Goal: Find specific page/section: Find specific page/section

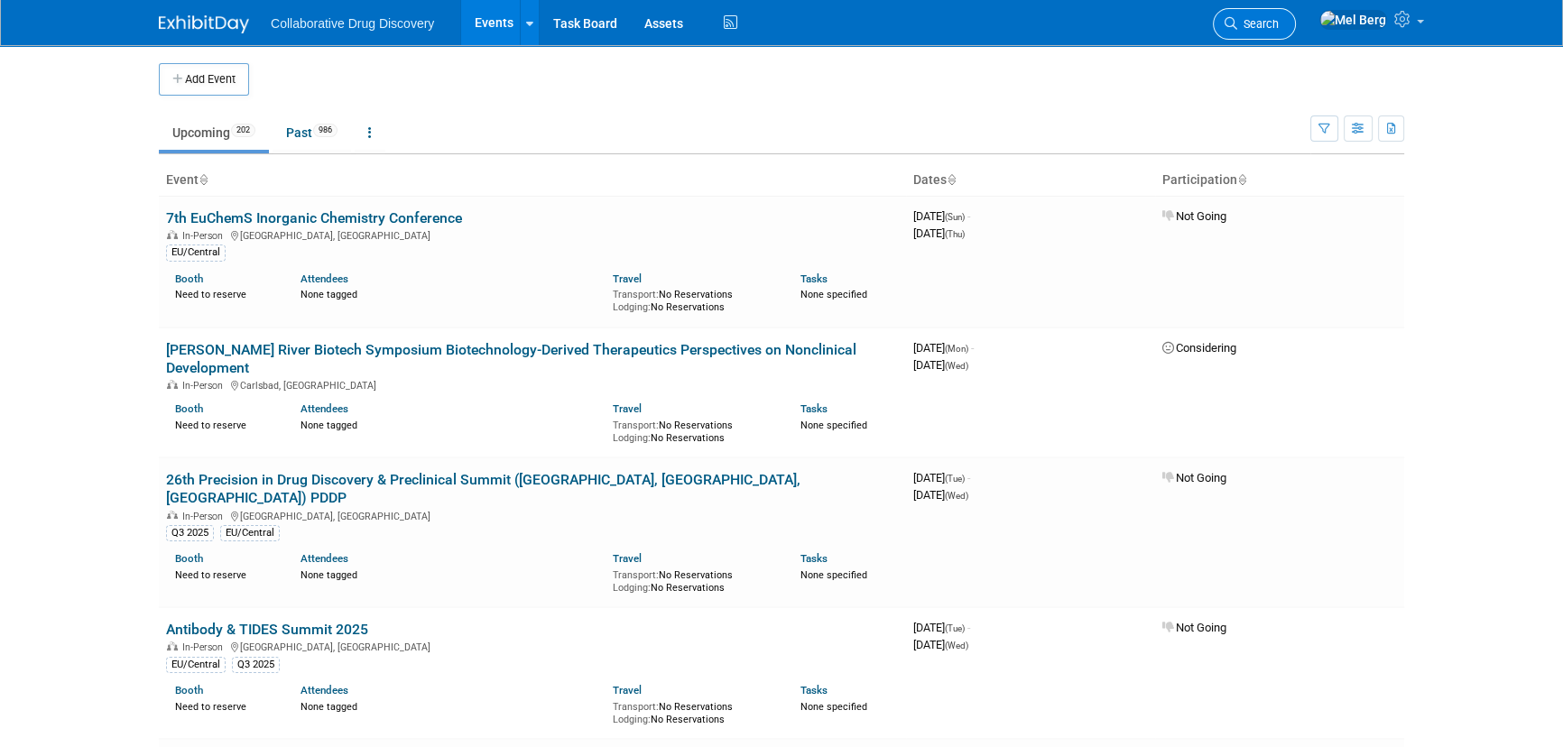
click at [1284, 12] on link "Search" at bounding box center [1254, 24] width 83 height 32
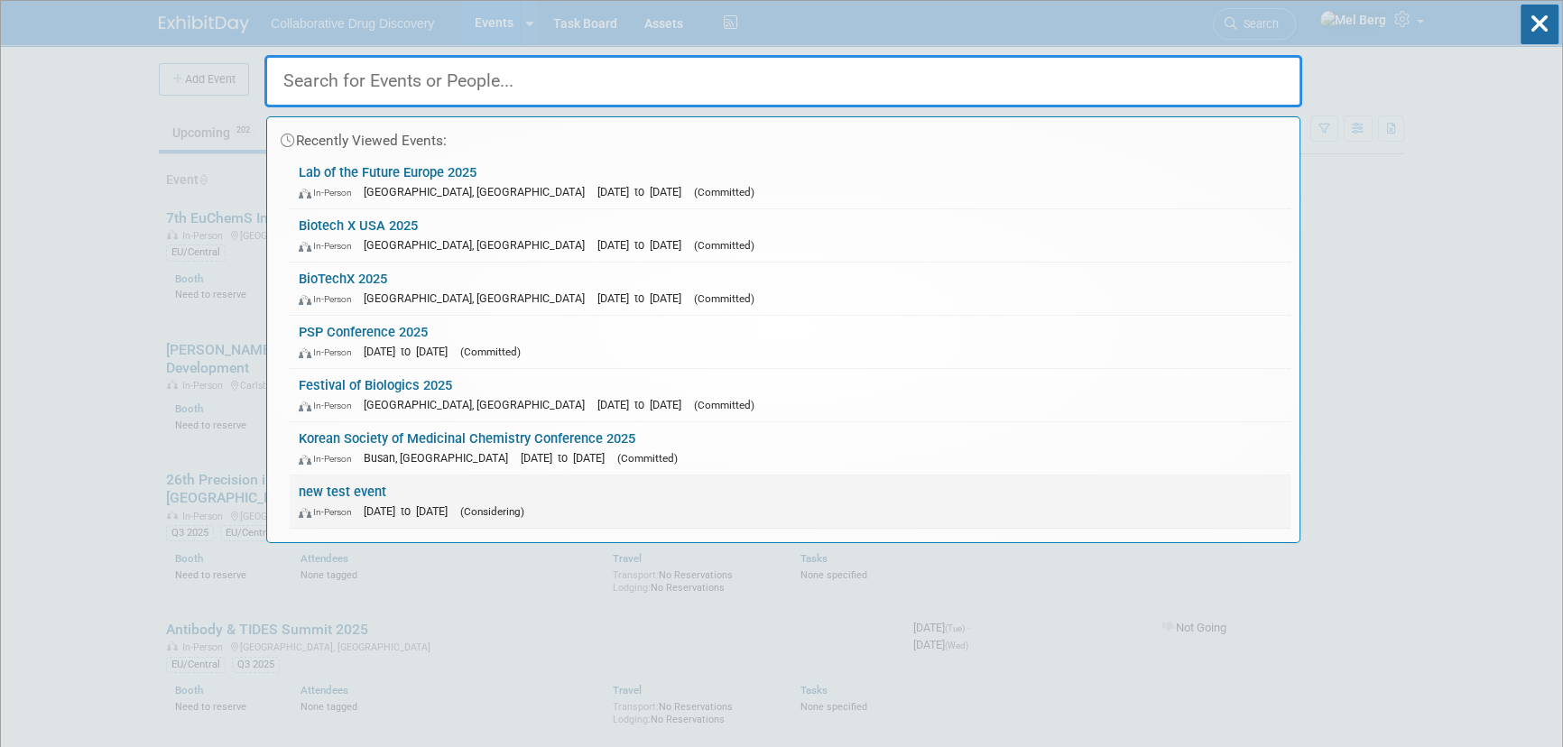
click at [493, 487] on link "new test event In-Person Dec 31, 2025 to Dec 31, 2025 (Considering)" at bounding box center [790, 502] width 1001 height 52
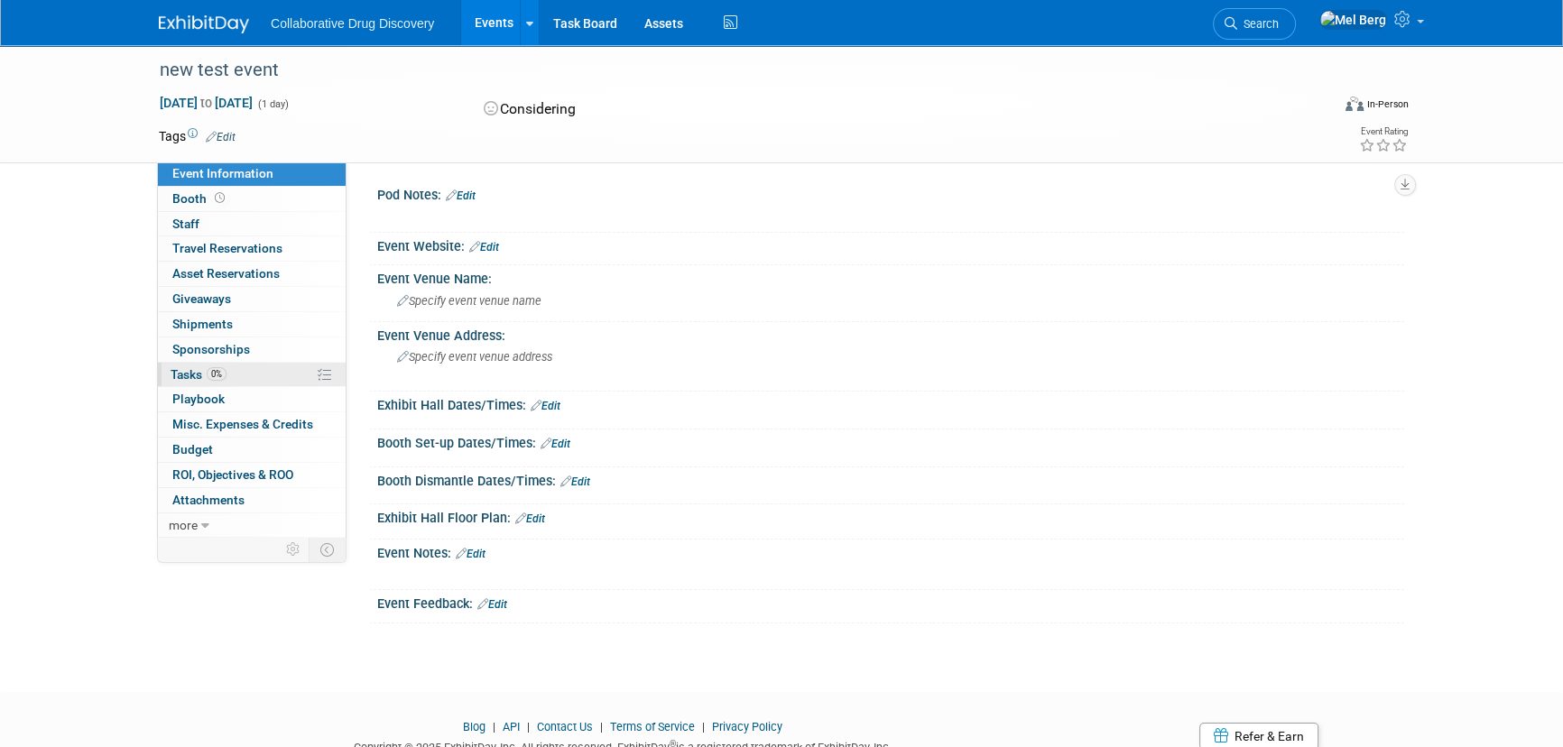
click at [191, 371] on span "Tasks 0%" at bounding box center [199, 374] width 56 height 14
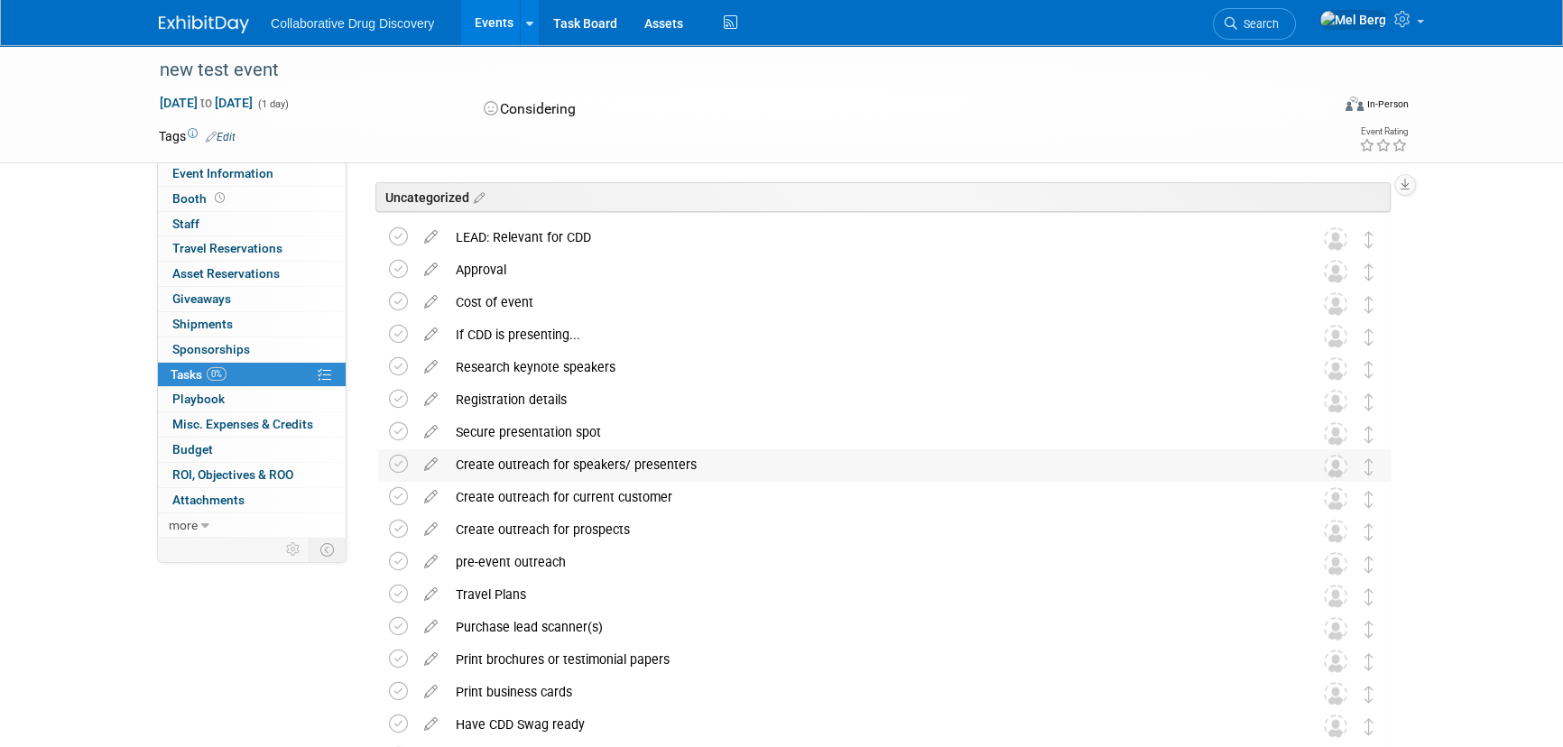
scroll to position [81, 0]
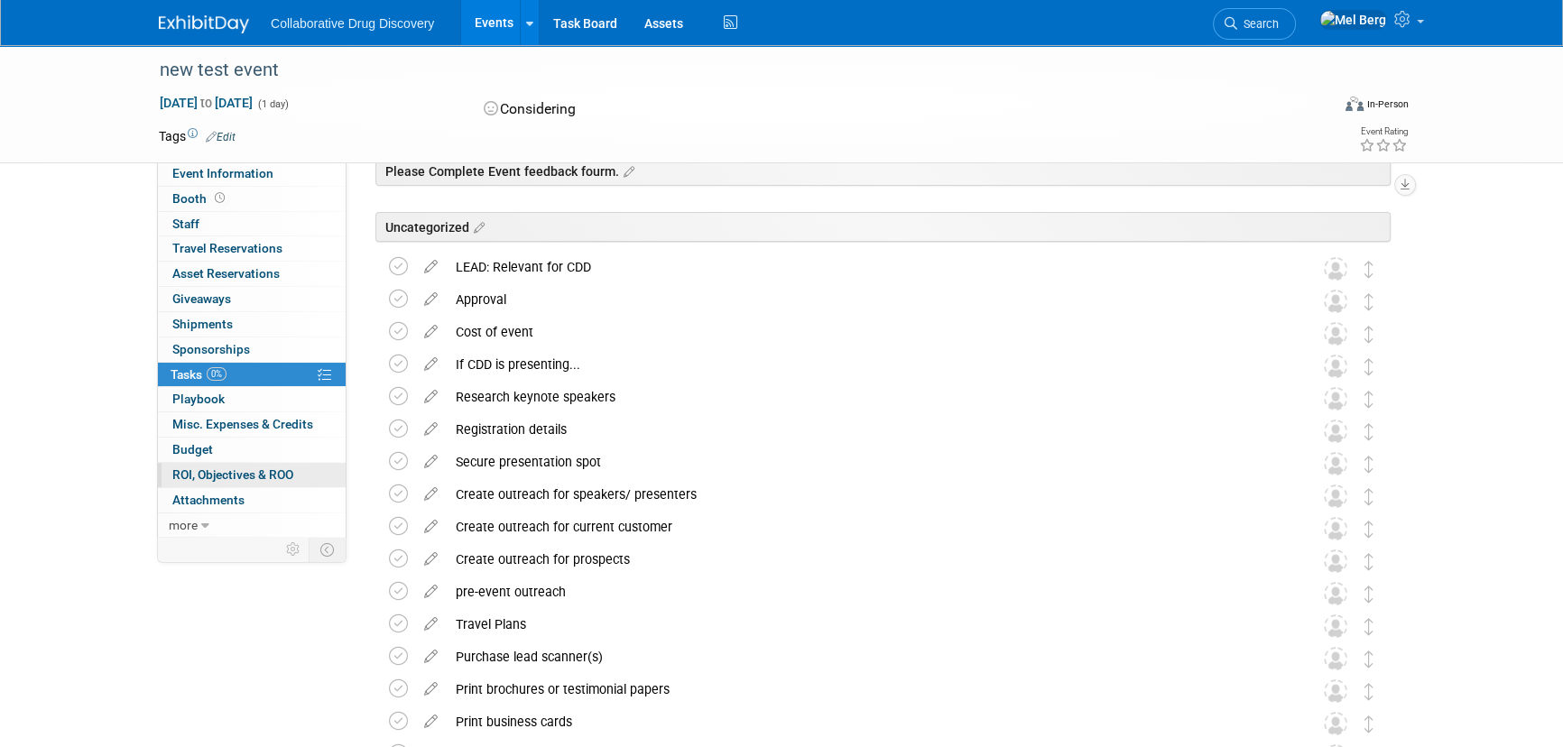
click at [215, 475] on span "ROI, Objectives & ROO 0" at bounding box center [232, 475] width 121 height 14
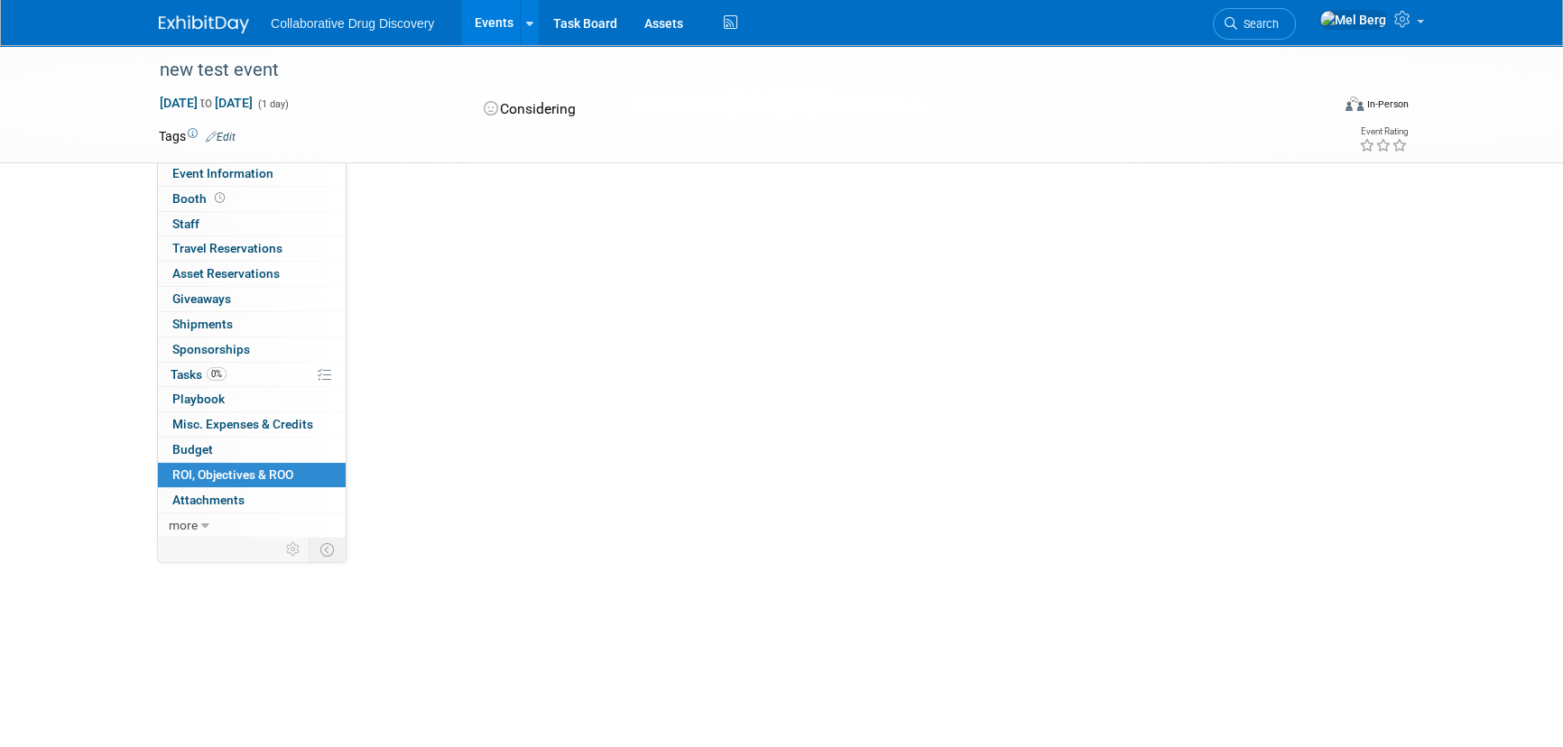
scroll to position [0, 0]
